Goal: Task Accomplishment & Management: Manage account settings

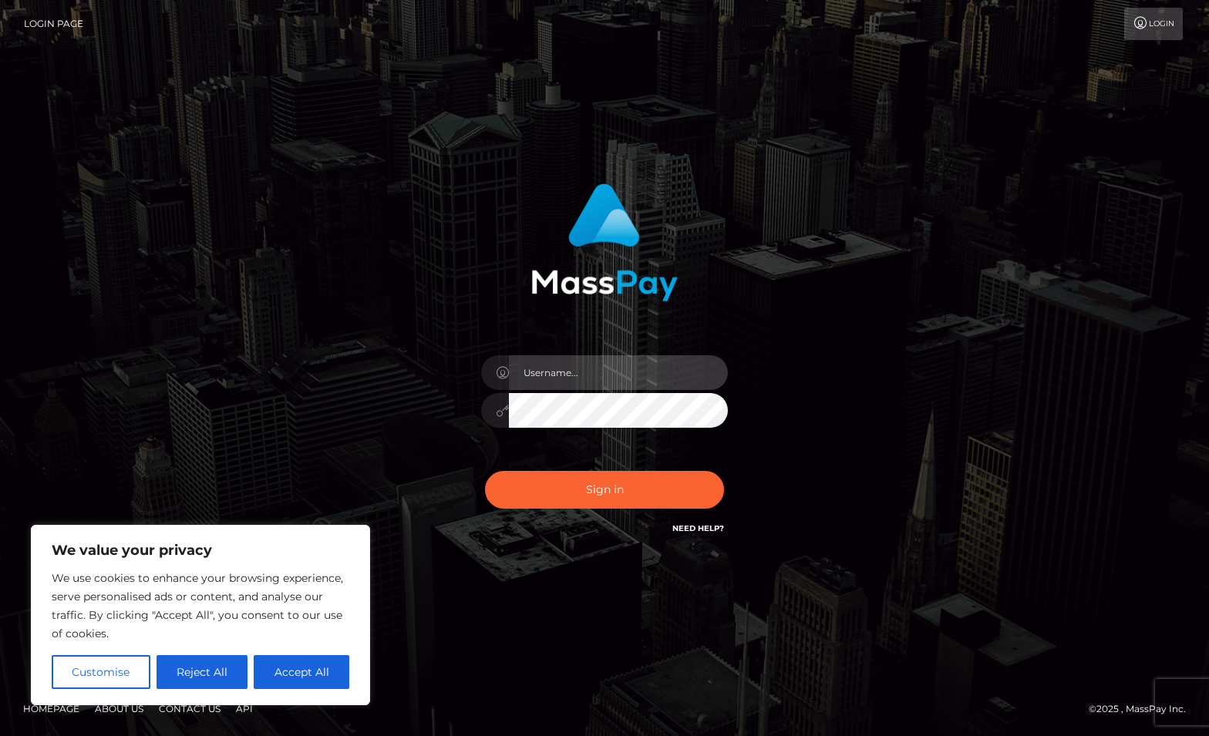
click at [581, 370] on input "text" at bounding box center [618, 372] width 219 height 35
type input "[EMAIL_ADDRESS][DOMAIN_NAME]"
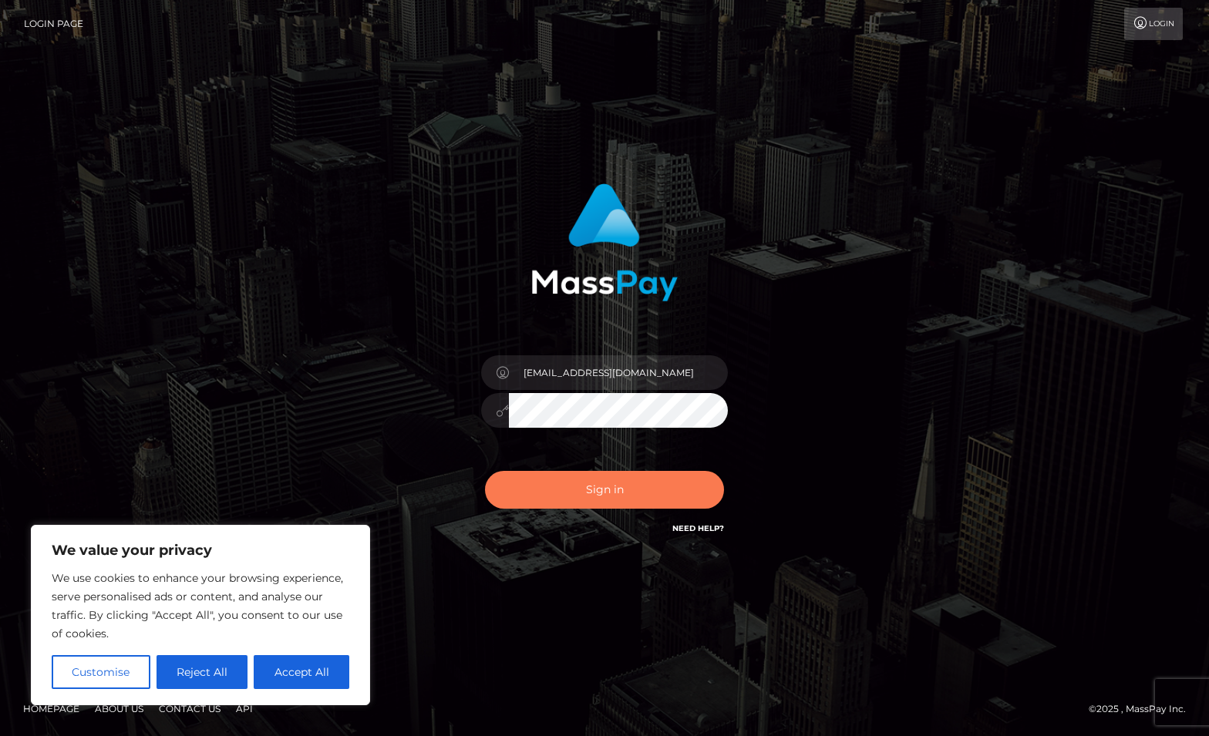
click at [637, 480] on button "Sign in" at bounding box center [604, 490] width 239 height 38
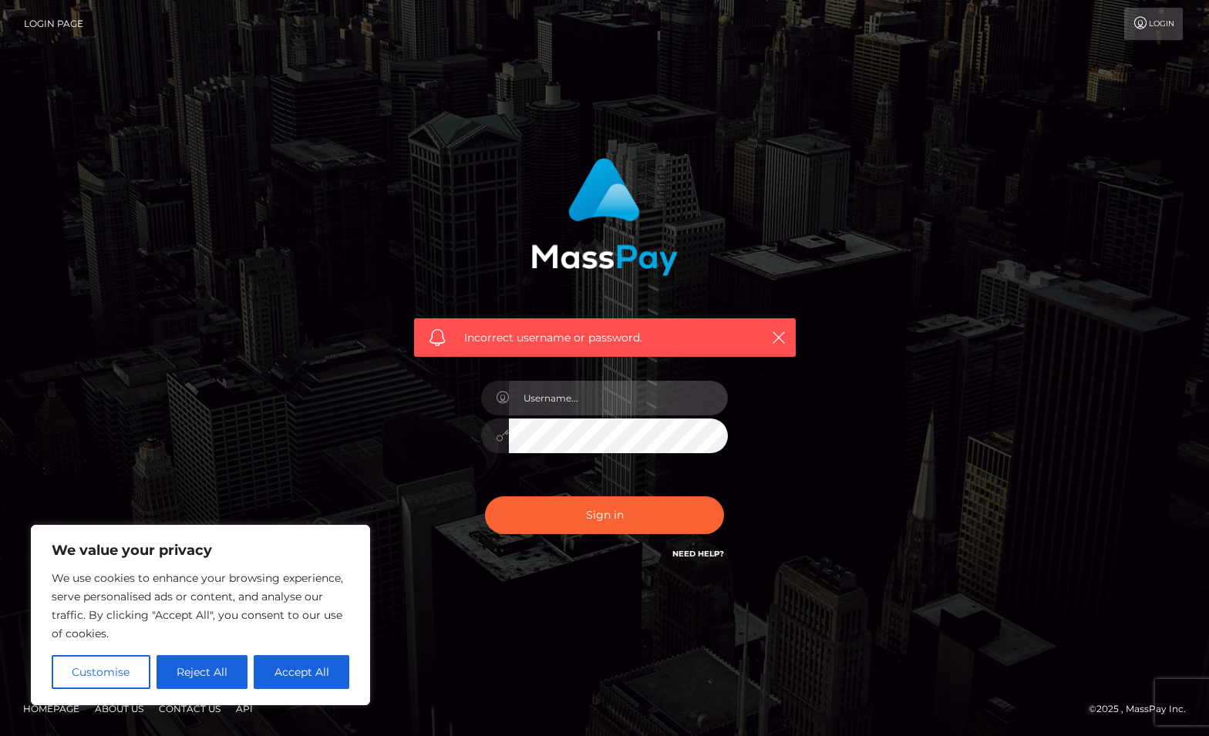
click at [567, 395] on input "text" at bounding box center [618, 398] width 219 height 35
type input "[EMAIL_ADDRESS][DOMAIN_NAME]"
click at [485, 496] on button "Sign in" at bounding box center [604, 515] width 239 height 38
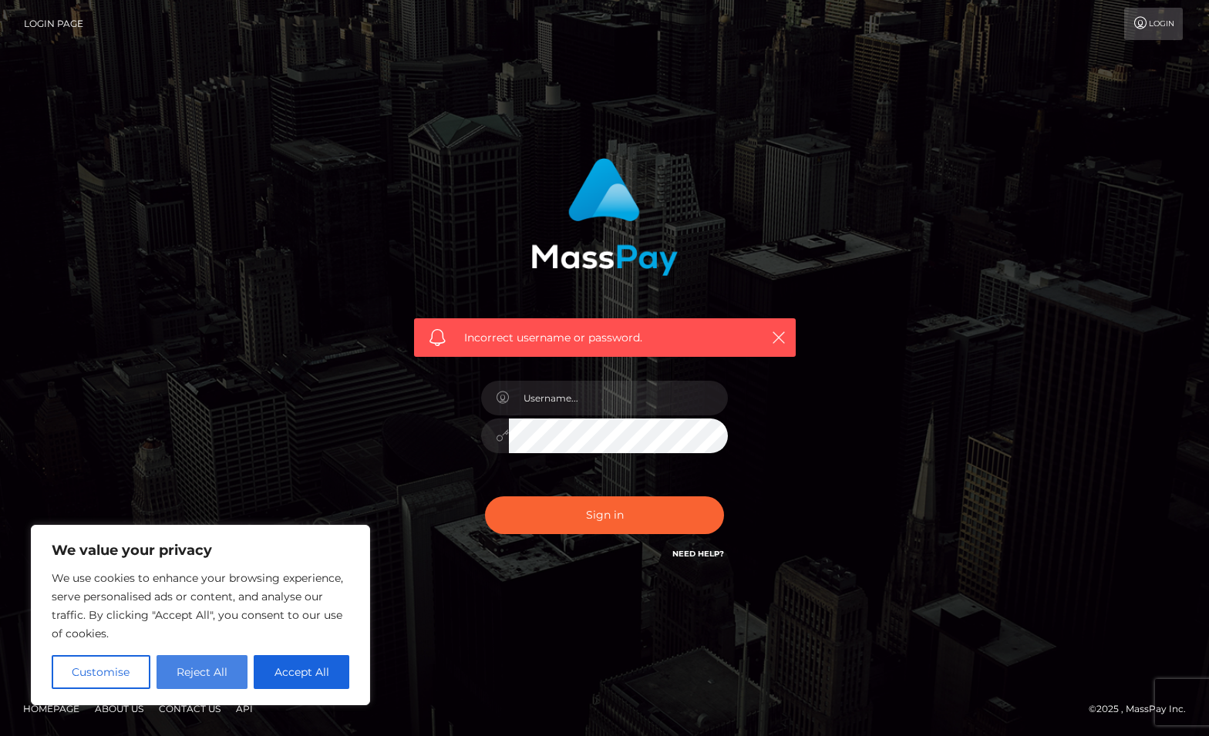
click at [214, 666] on button "Reject All" at bounding box center [202, 672] width 92 height 34
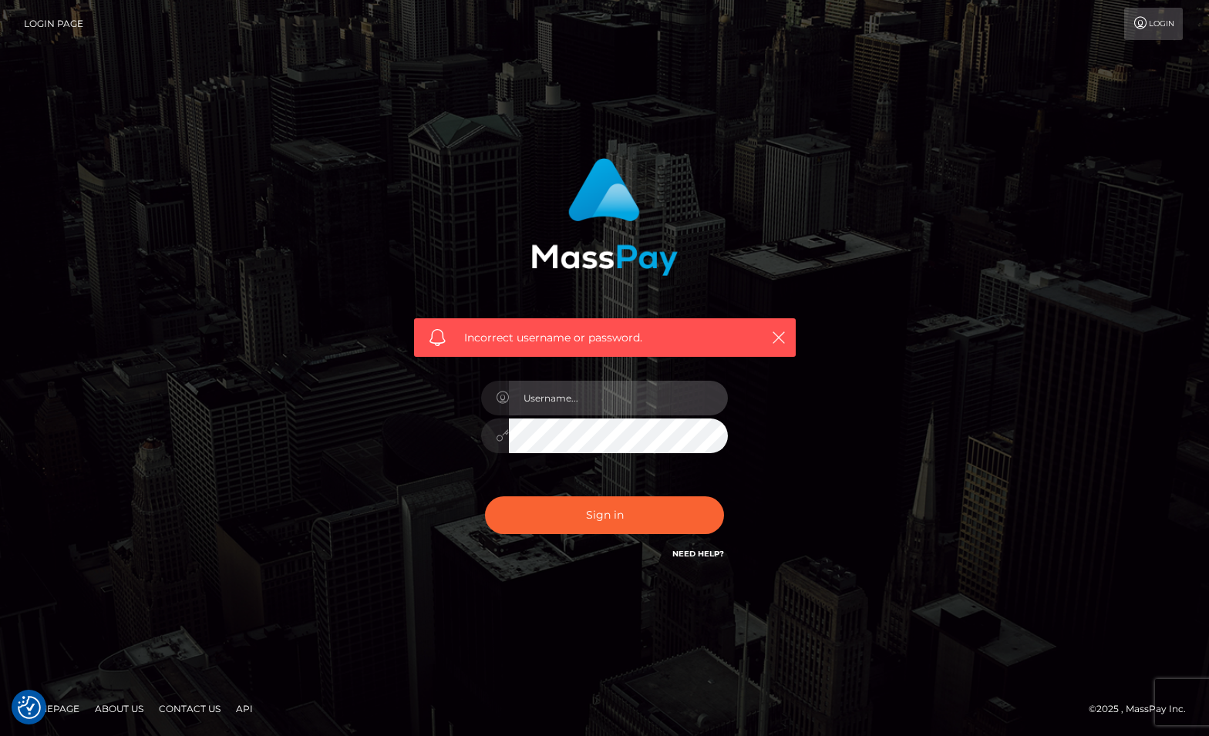
click at [631, 389] on input "text" at bounding box center [618, 398] width 219 height 35
type input "[EMAIL_ADDRESS][DOMAIN_NAME]"
drag, startPoint x: 1057, startPoint y: 318, endPoint x: 1054, endPoint y: 253, distance: 65.6
click at [1057, 318] on div "Incorrect username or password. [EMAIL_ADDRESS][DOMAIN_NAME]" at bounding box center [604, 368] width 1209 height 675
click at [1160, 41] on nav "Login Page Login" at bounding box center [604, 24] width 1209 height 48
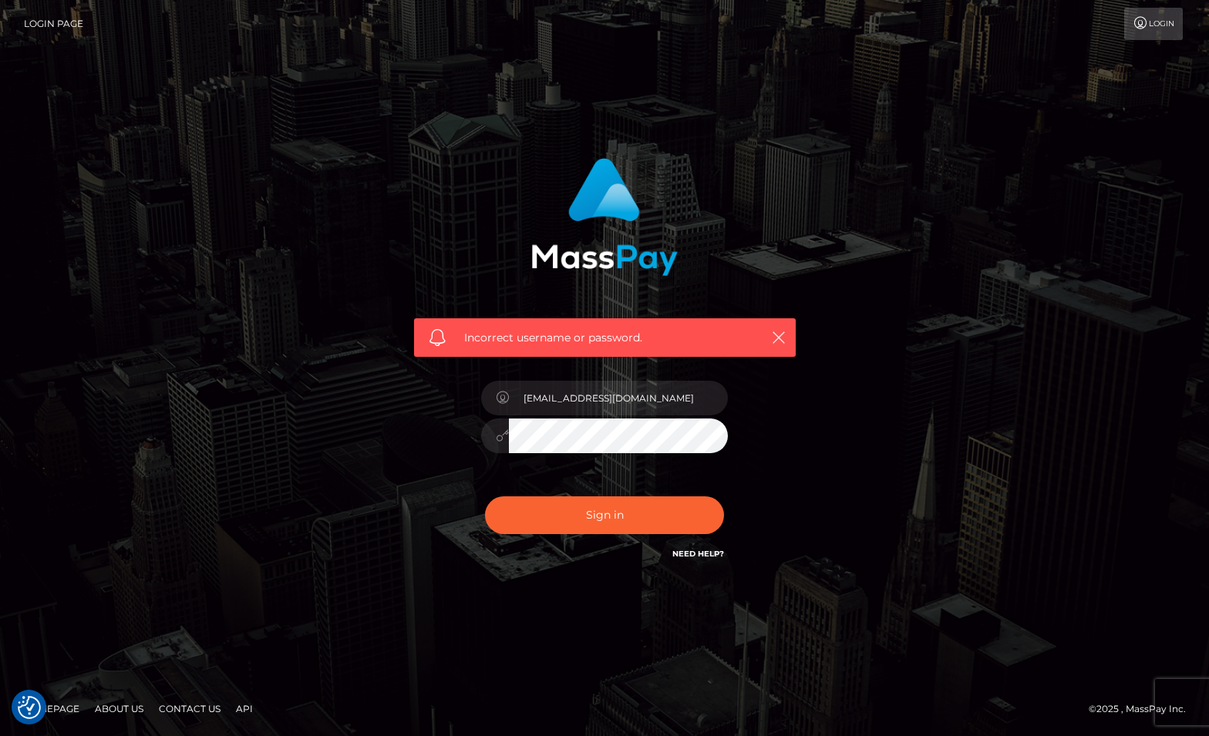
click at [1173, 14] on link "Login" at bounding box center [1153, 24] width 59 height 32
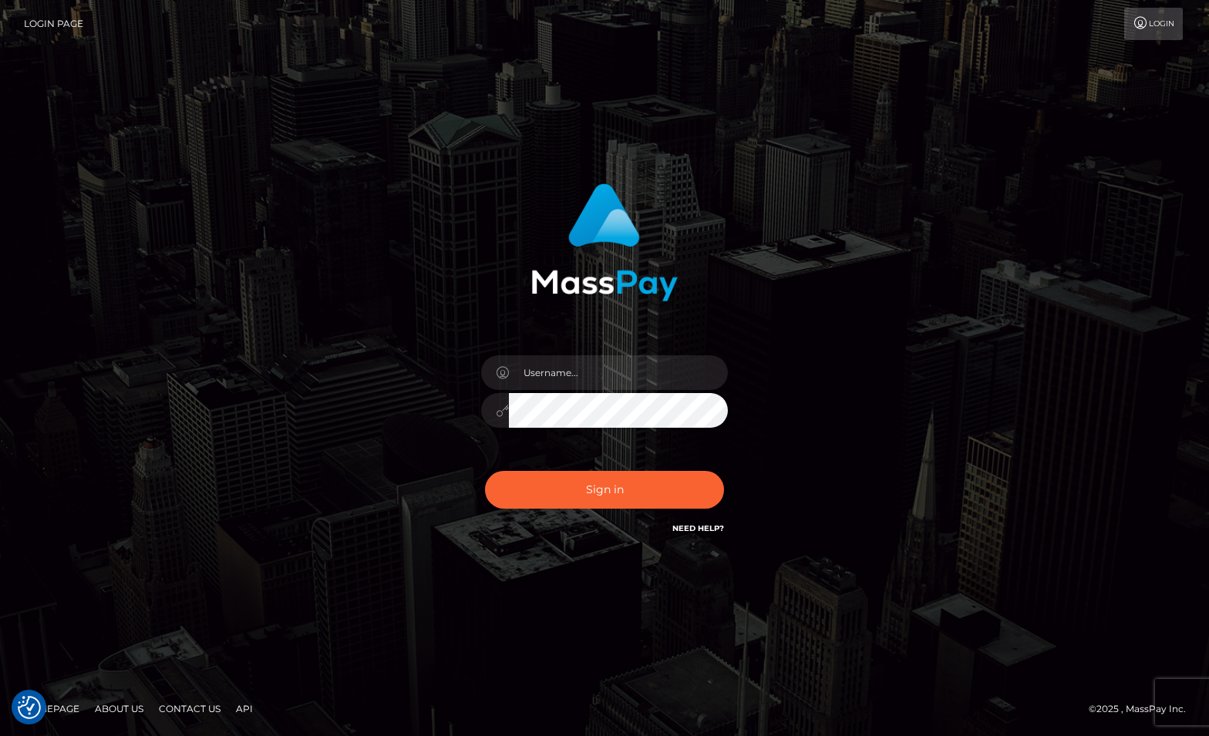
click at [716, 529] on link "Need Help?" at bounding box center [698, 528] width 52 height 10
click at [679, 527] on link "Need Help?" at bounding box center [698, 528] width 52 height 10
click at [693, 527] on link "Need Help?" at bounding box center [698, 528] width 52 height 10
click at [570, 377] on input "text" at bounding box center [618, 372] width 219 height 35
type input "[EMAIL_ADDRESS][DOMAIN_NAME]"
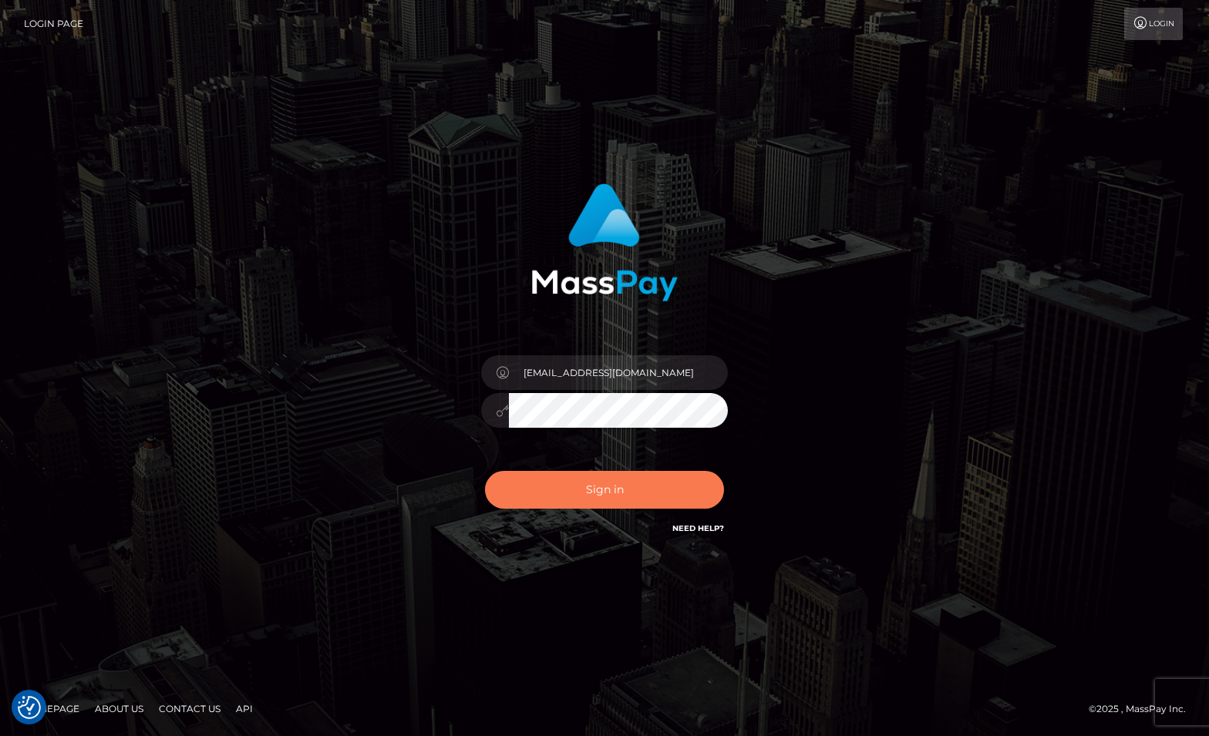
click at [595, 481] on button "Sign in" at bounding box center [604, 490] width 239 height 38
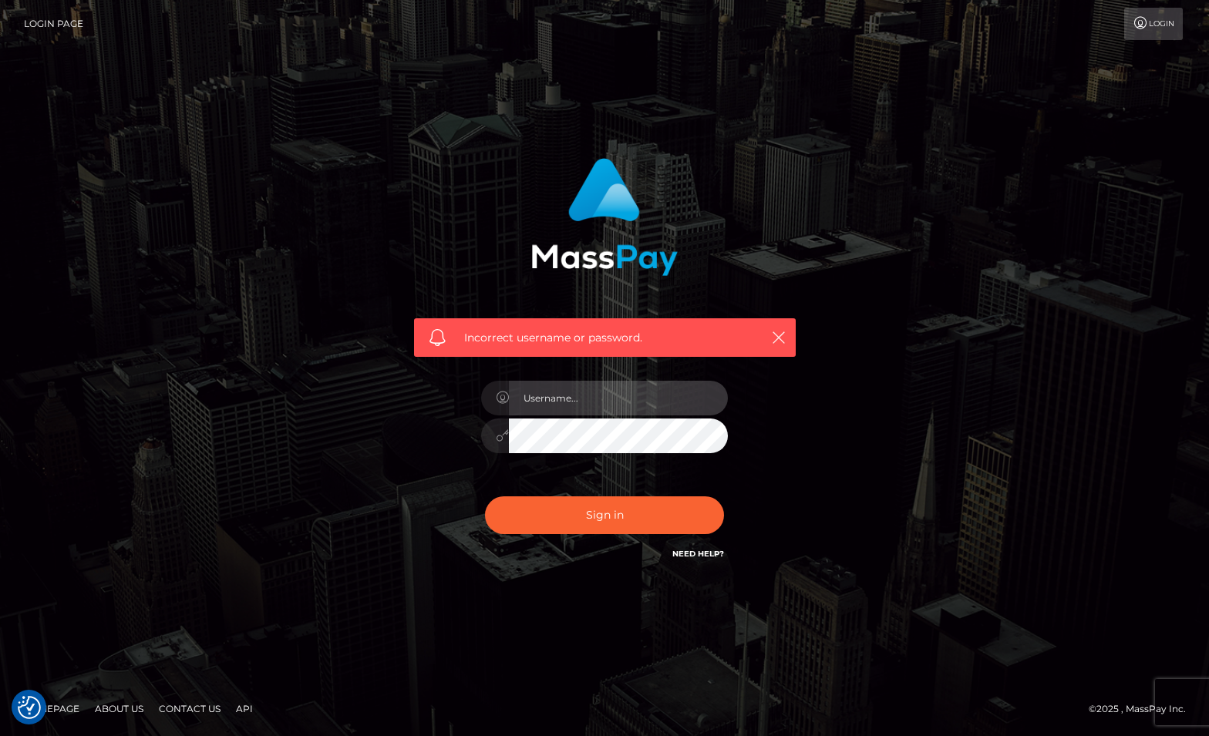
click at [601, 390] on input "text" at bounding box center [618, 398] width 219 height 35
type input "[EMAIL_ADDRESS][DOMAIN_NAME]"
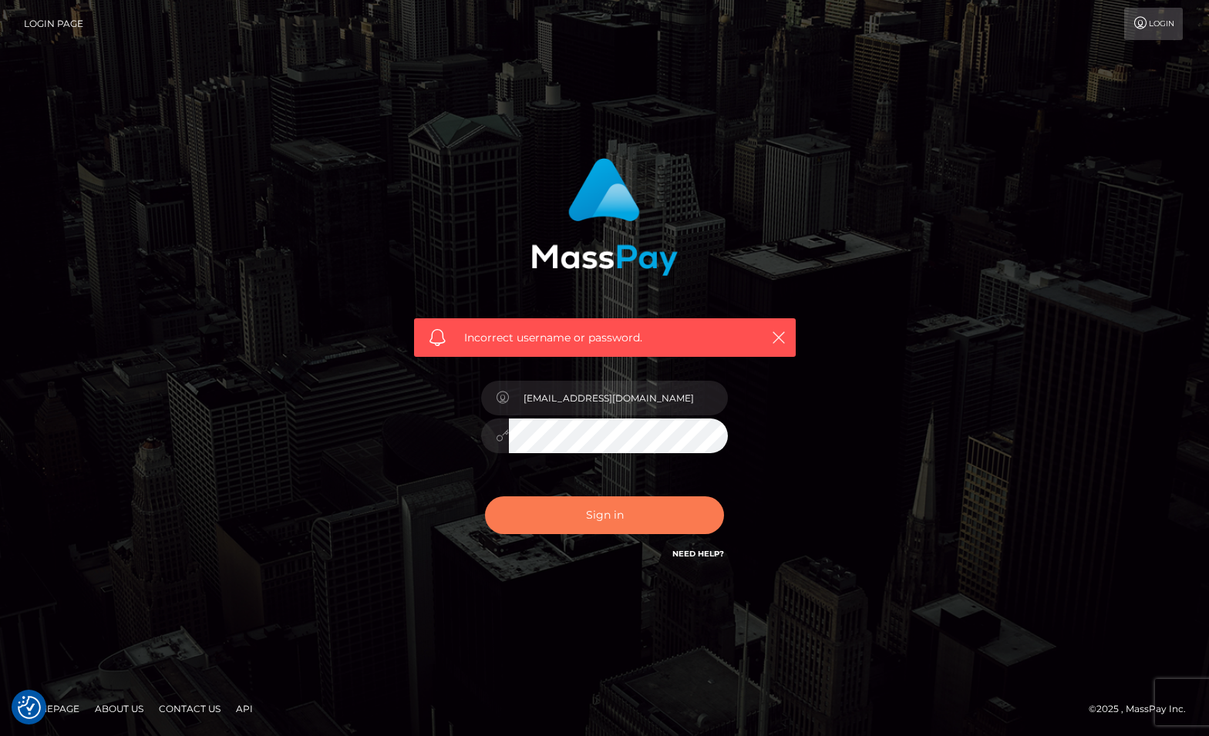
click at [531, 517] on button "Sign in" at bounding box center [604, 515] width 239 height 38
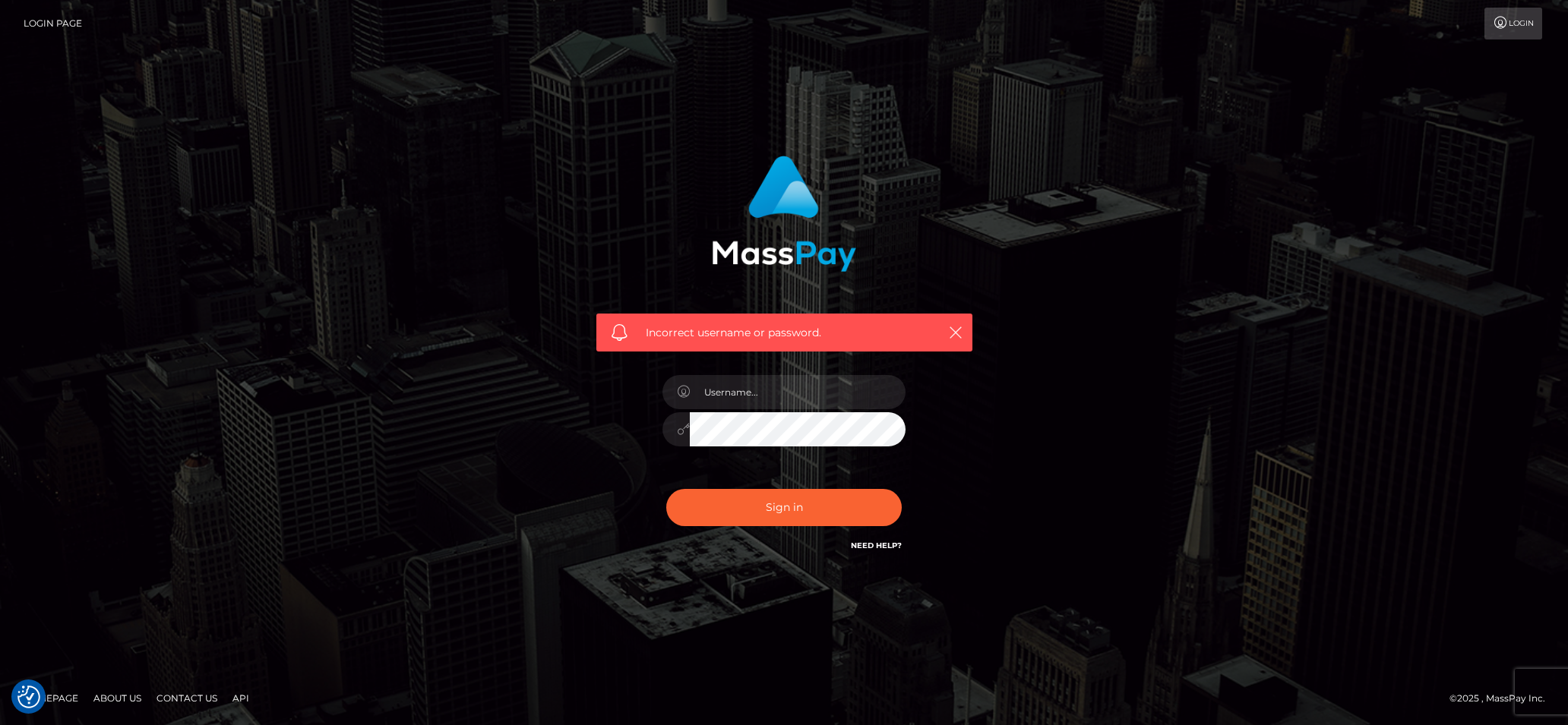
click at [886, 542] on link "Need Help?" at bounding box center [876, 546] width 51 height 10
click at [807, 394] on input "text" at bounding box center [797, 392] width 216 height 34
type input "chloechastitym@gmail.com"
click at [597, 425] on div "Incorrect username or password. chloechastitym@gmail.com" at bounding box center [784, 355] width 399 height 422
click at [806, 510] on button "Sign in" at bounding box center [784, 507] width 236 height 37
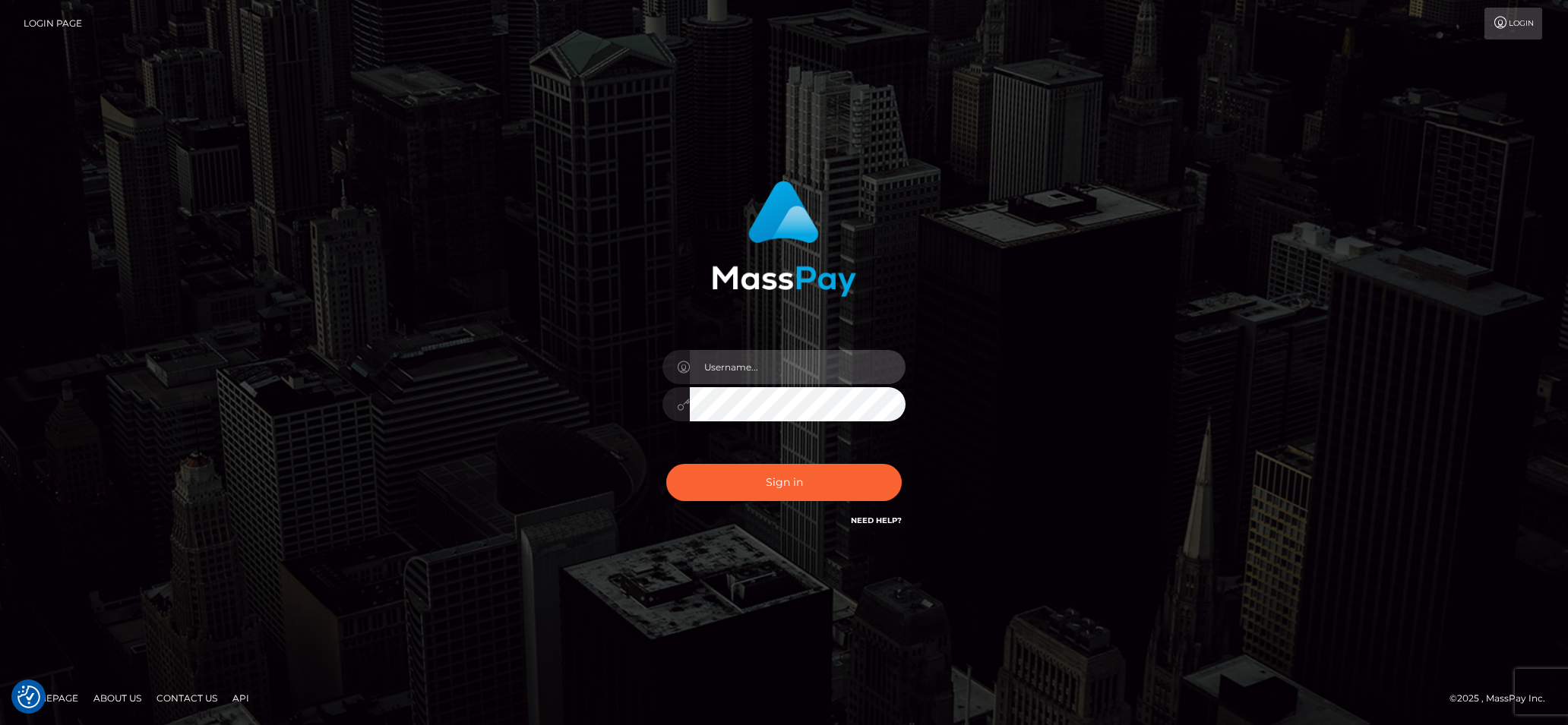
click at [719, 363] on input "text" at bounding box center [797, 366] width 216 height 34
click at [836, 363] on input "text" at bounding box center [797, 366] width 216 height 34
type input "ChloeChastityM@gmail.com"
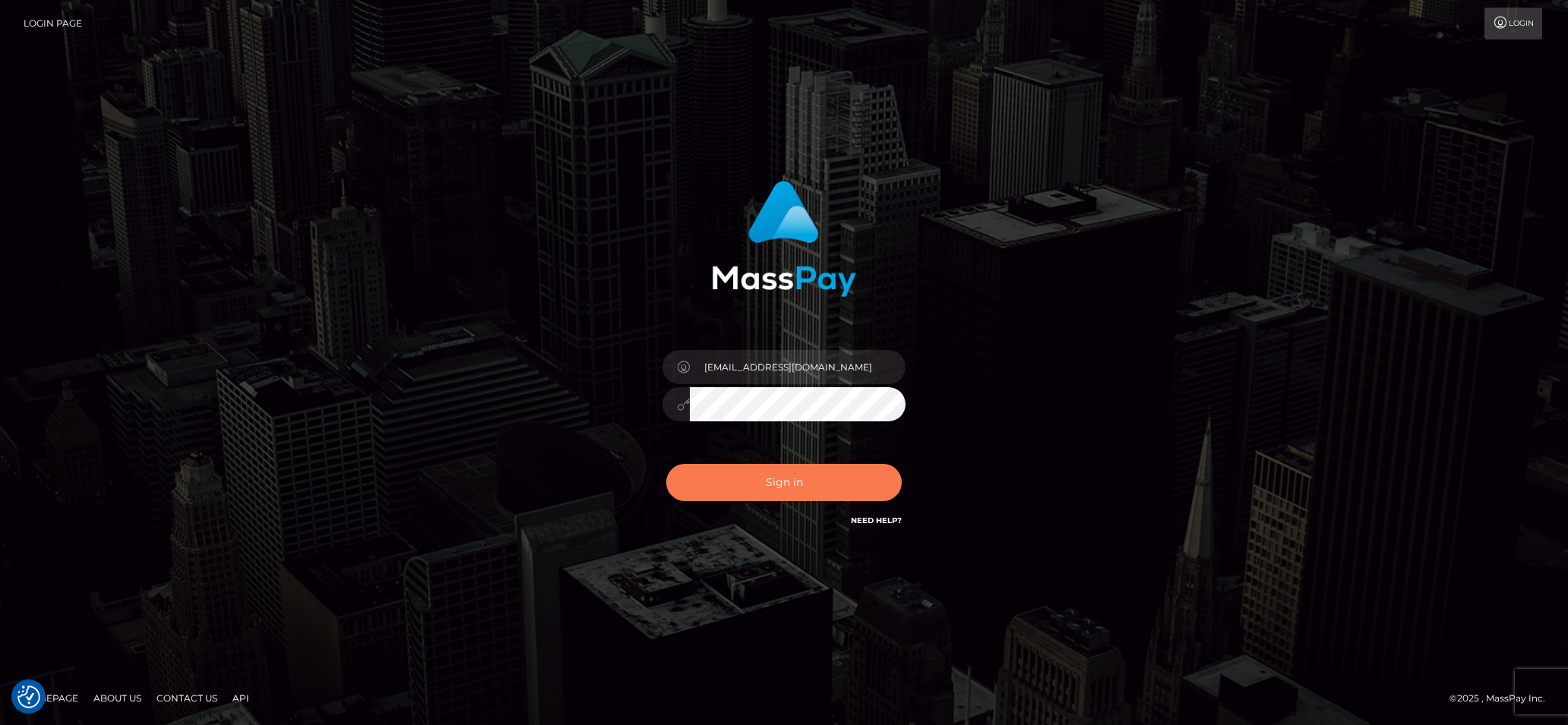
click at [775, 474] on button "Sign in" at bounding box center [784, 483] width 236 height 37
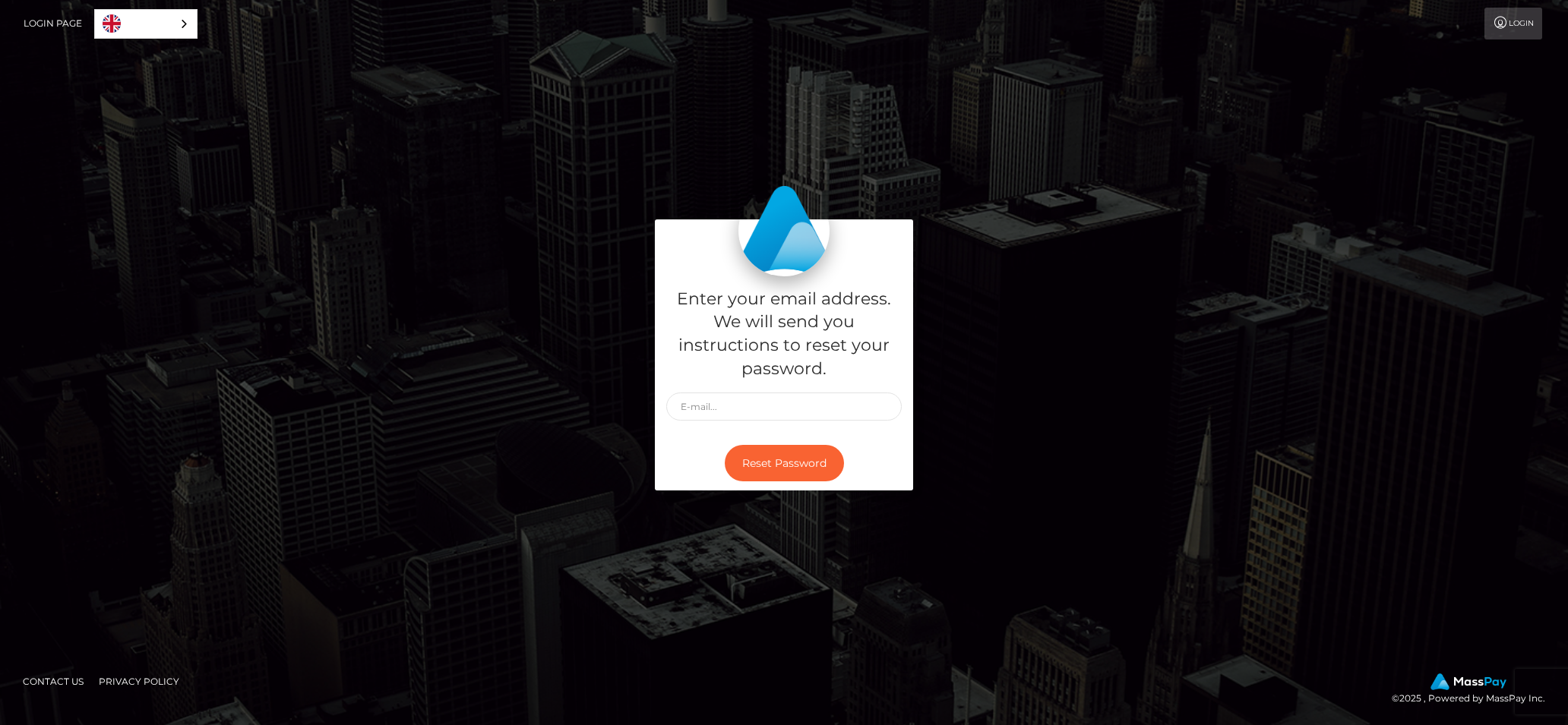
click at [784, 280] on div "Enter your email address. We will send you instructions to reset your password." at bounding box center [784, 357] width 258 height 160
drag, startPoint x: 410, startPoint y: 417, endPoint x: 406, endPoint y: 313, distance: 104.1
click at [410, 415] on div "Enter your email address. We will send you instructions to reset your password.…" at bounding box center [784, 362] width 866 height 287
